Goal: Task Accomplishment & Management: Complete application form

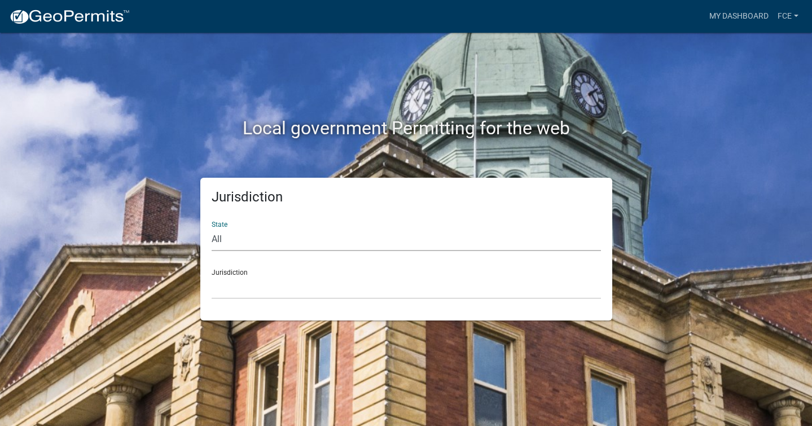
select select "[US_STATE]"
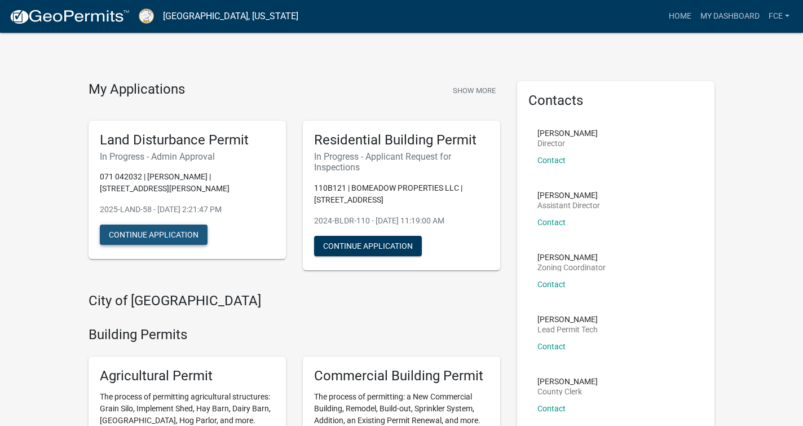
click at [157, 239] on button "Continue Application" at bounding box center [154, 235] width 108 height 20
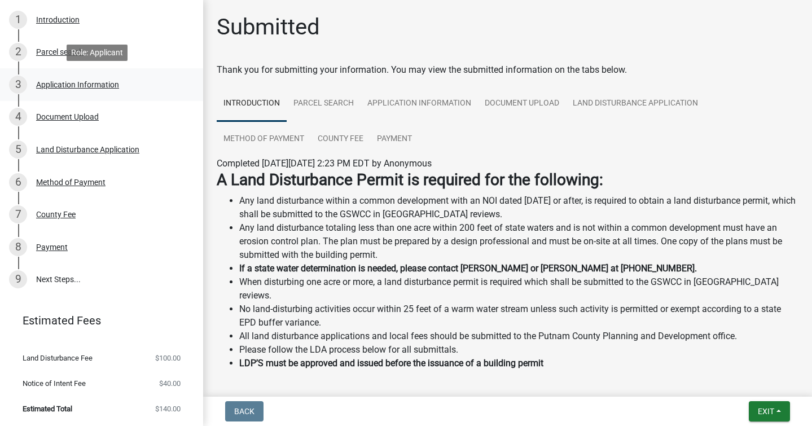
scroll to position [164, 0]
click at [48, 279] on link "9 Next Steps..." at bounding box center [101, 280] width 203 height 33
click at [392, 138] on link "Payment" at bounding box center [394, 139] width 49 height 36
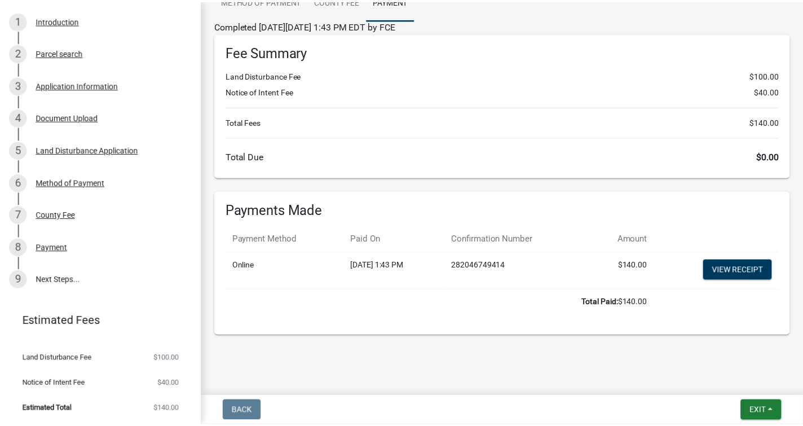
scroll to position [137, 0]
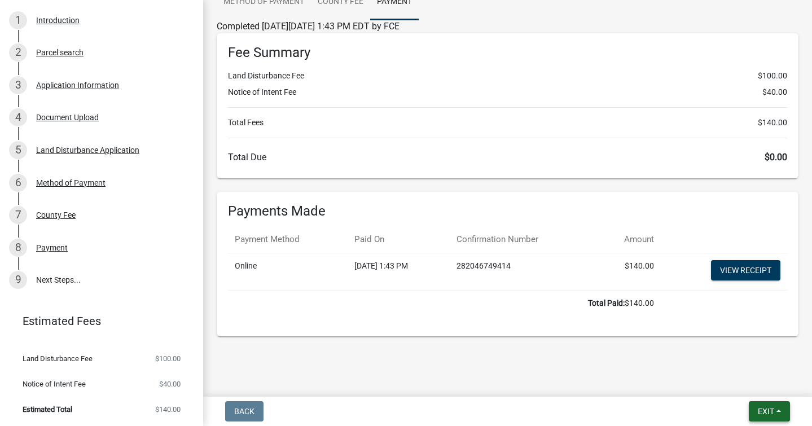
click at [786, 414] on button "Exit" at bounding box center [769, 411] width 41 height 20
click at [728, 381] on button "Save & Exit" at bounding box center [745, 381] width 90 height 27
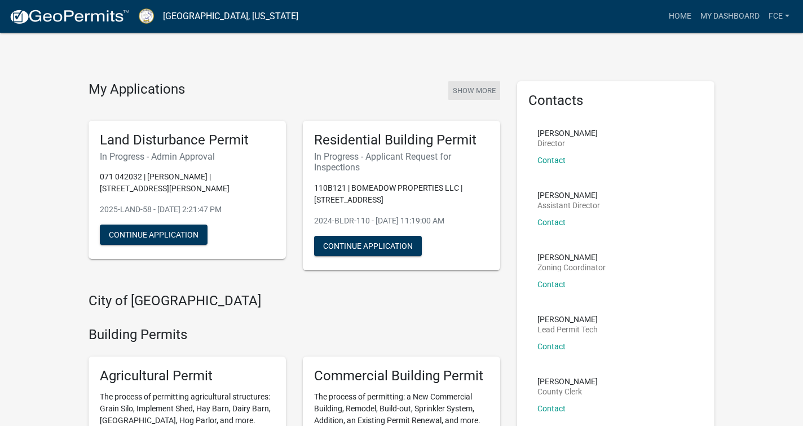
click at [464, 93] on button "Show More" at bounding box center [475, 90] width 52 height 19
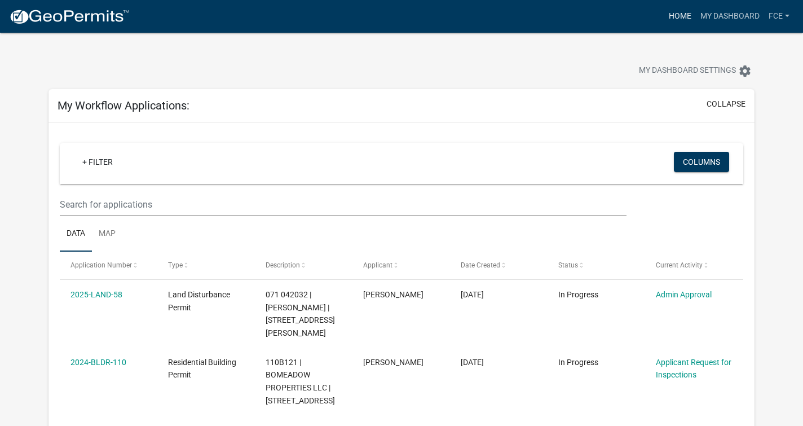
click at [672, 11] on link "Home" at bounding box center [681, 16] width 32 height 21
